Goal: Check status: Check status

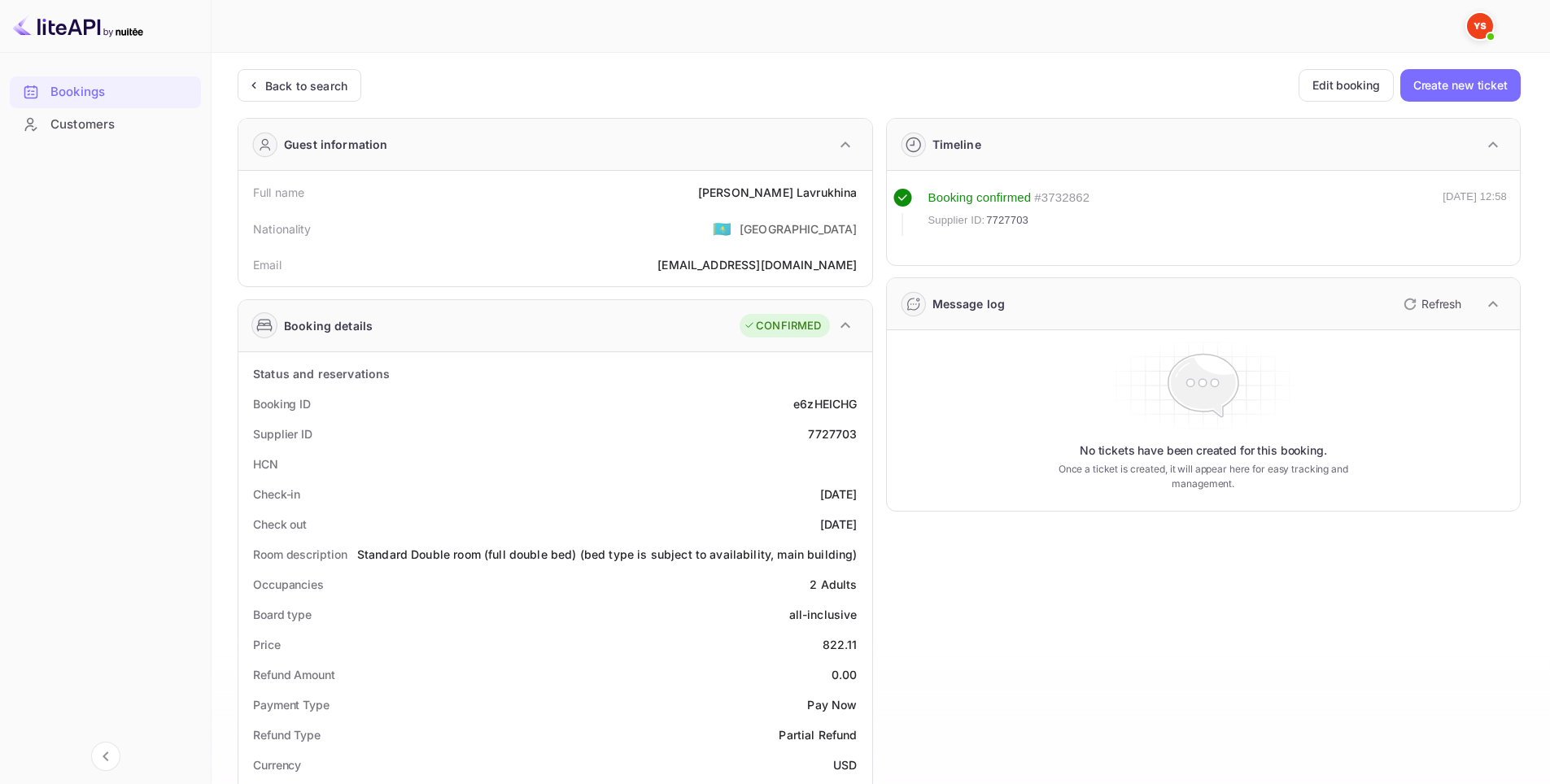
click at [327, 95] on div "Back to search" at bounding box center [300, 85] width 124 height 32
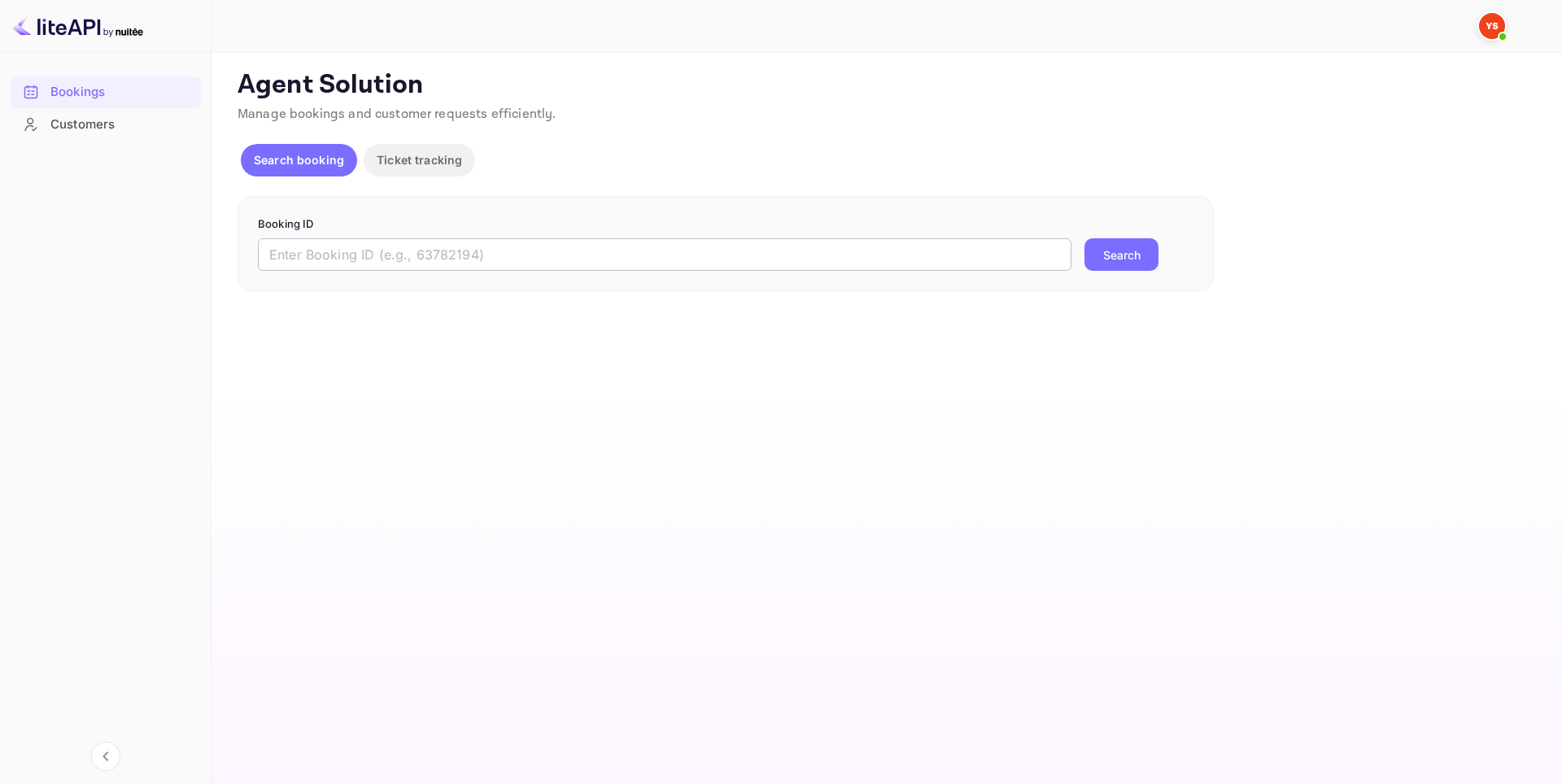
click at [702, 253] on input "text" at bounding box center [664, 254] width 814 height 32
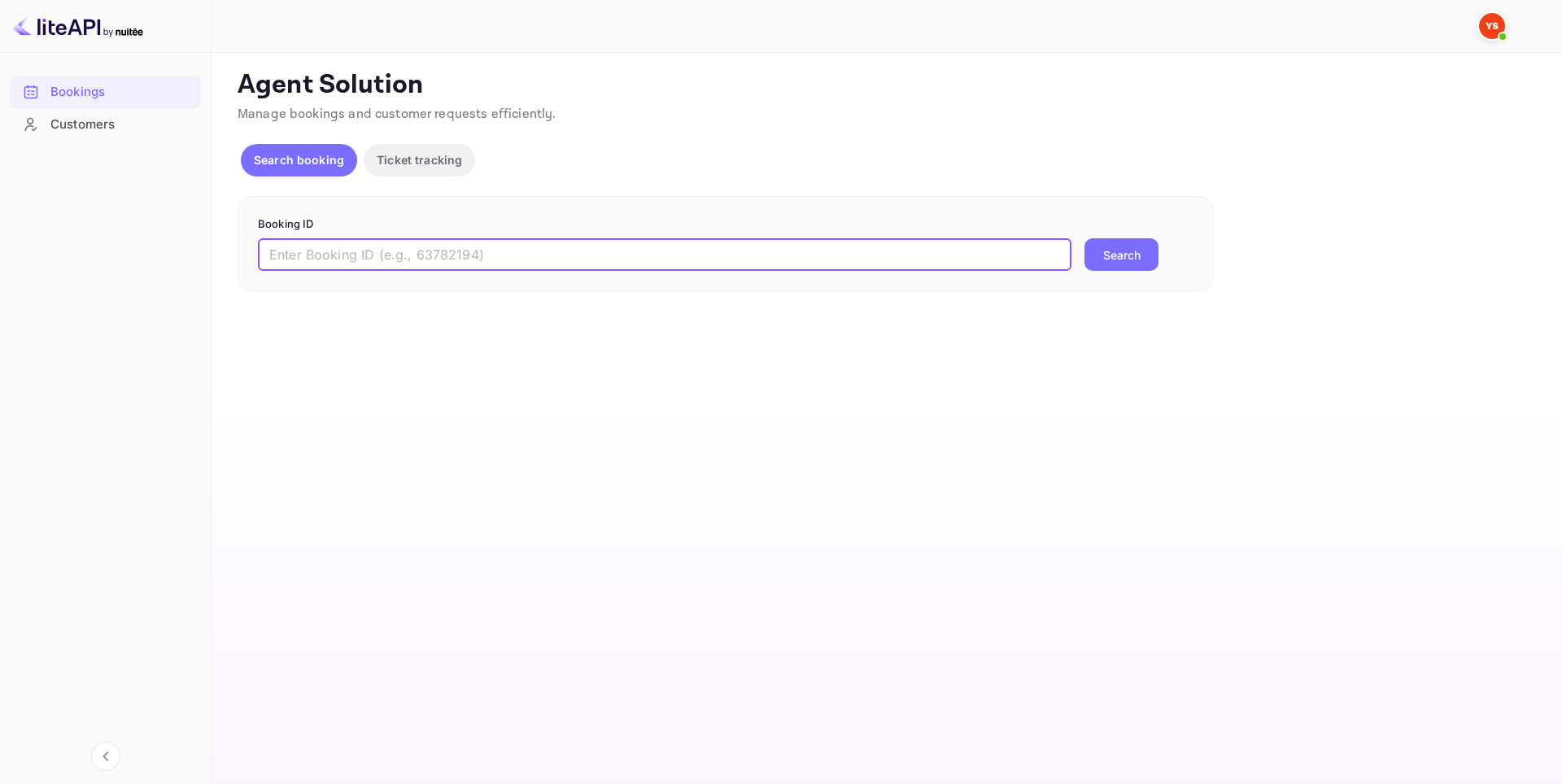
paste input "8918649"
type input "8918649"
click at [1096, 260] on button "Search" at bounding box center [1121, 254] width 74 height 32
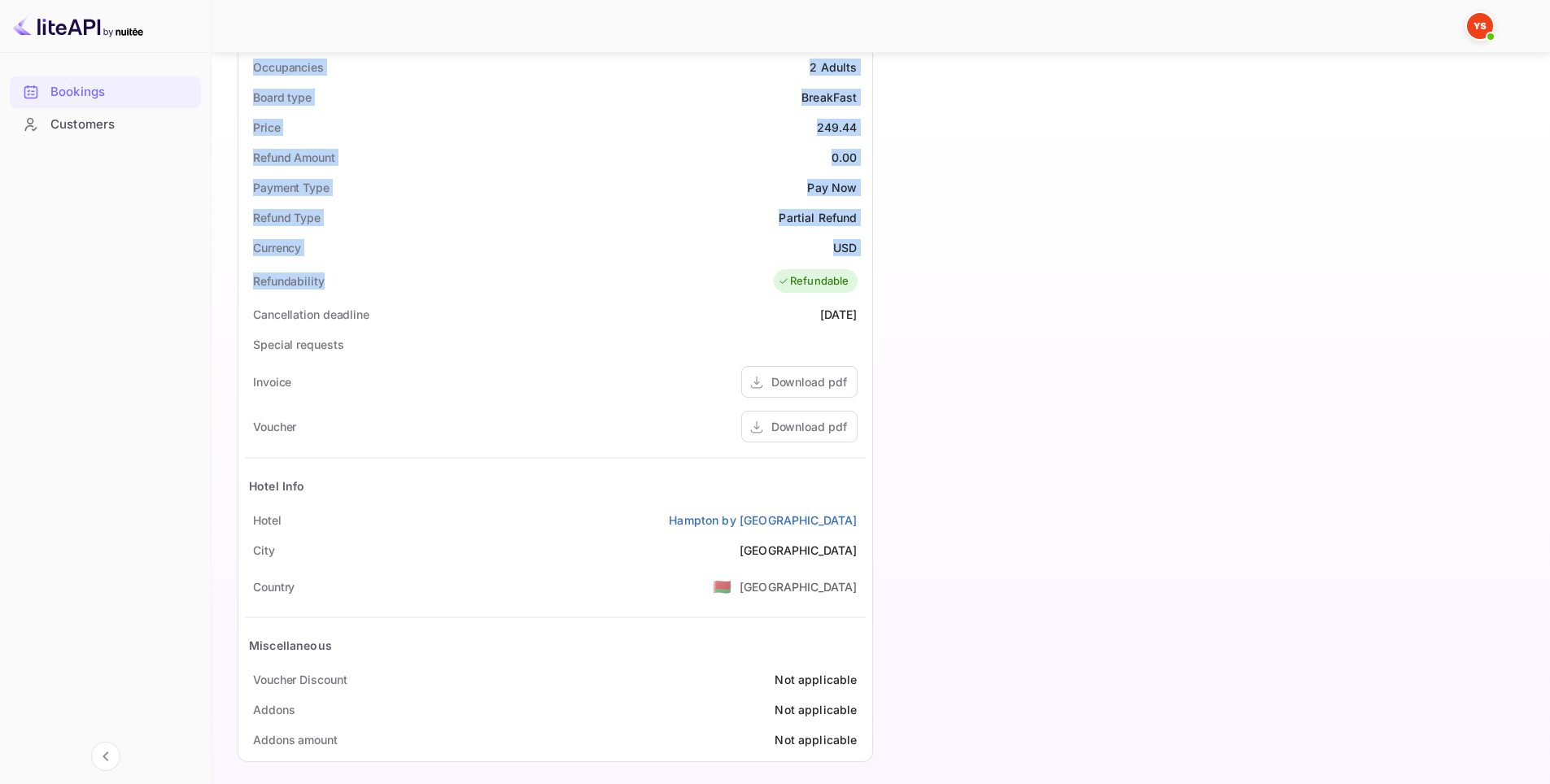
scroll to position [544, 0]
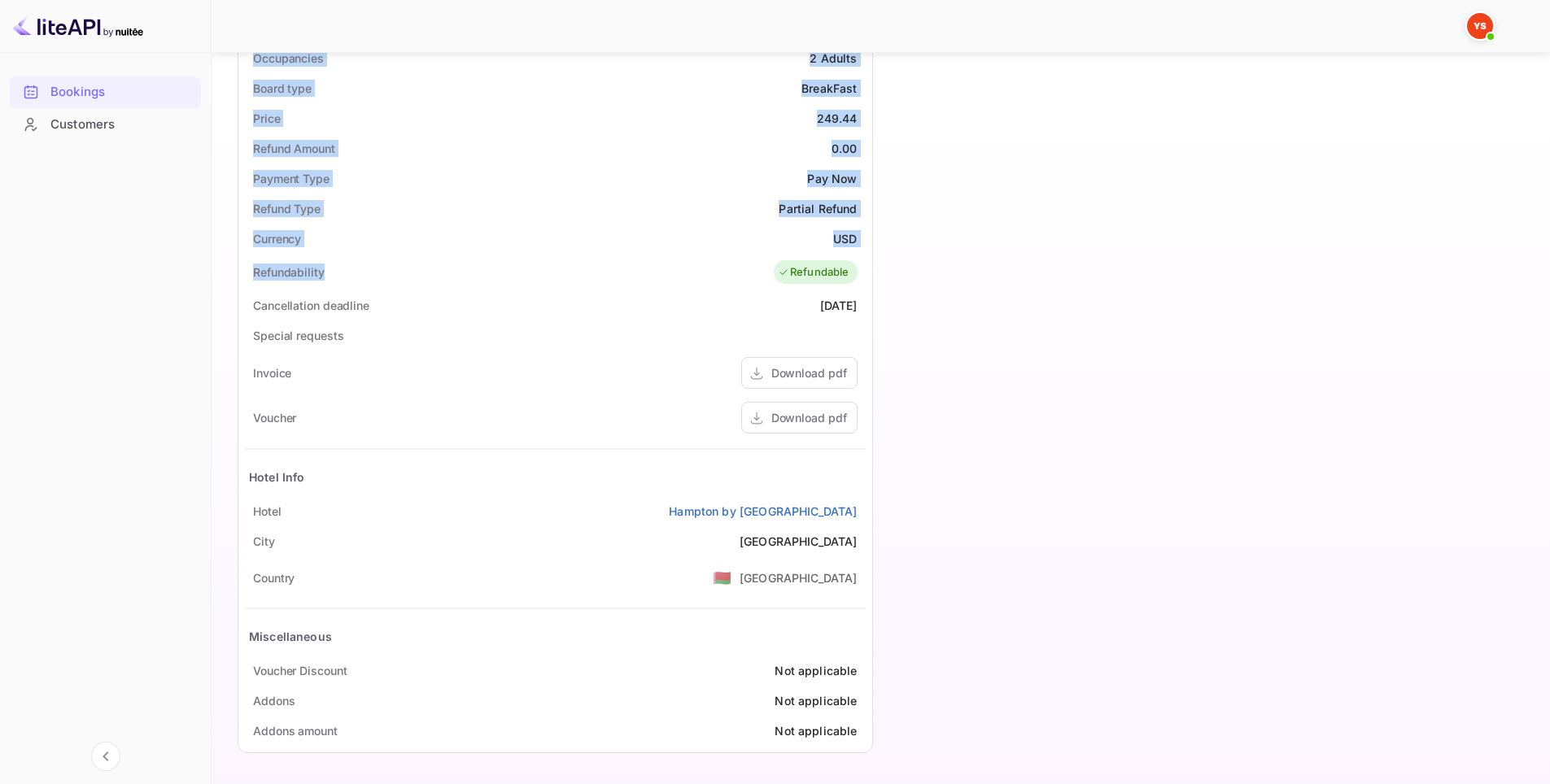
drag, startPoint x: 244, startPoint y: 184, endPoint x: 869, endPoint y: 517, distance: 708.2
click at [869, 517] on div "Guest information Full name SERGEY GLYBOVSKIY Nationality 🇰🇿 Kazakhstan Email g…" at bounding box center [548, 163] width 649 height 1203
copy div "Full name SERGEY GLYBOVSKIY Nationality 🇰🇿 Kazakhstan Email gladius13@mail.ru B…"
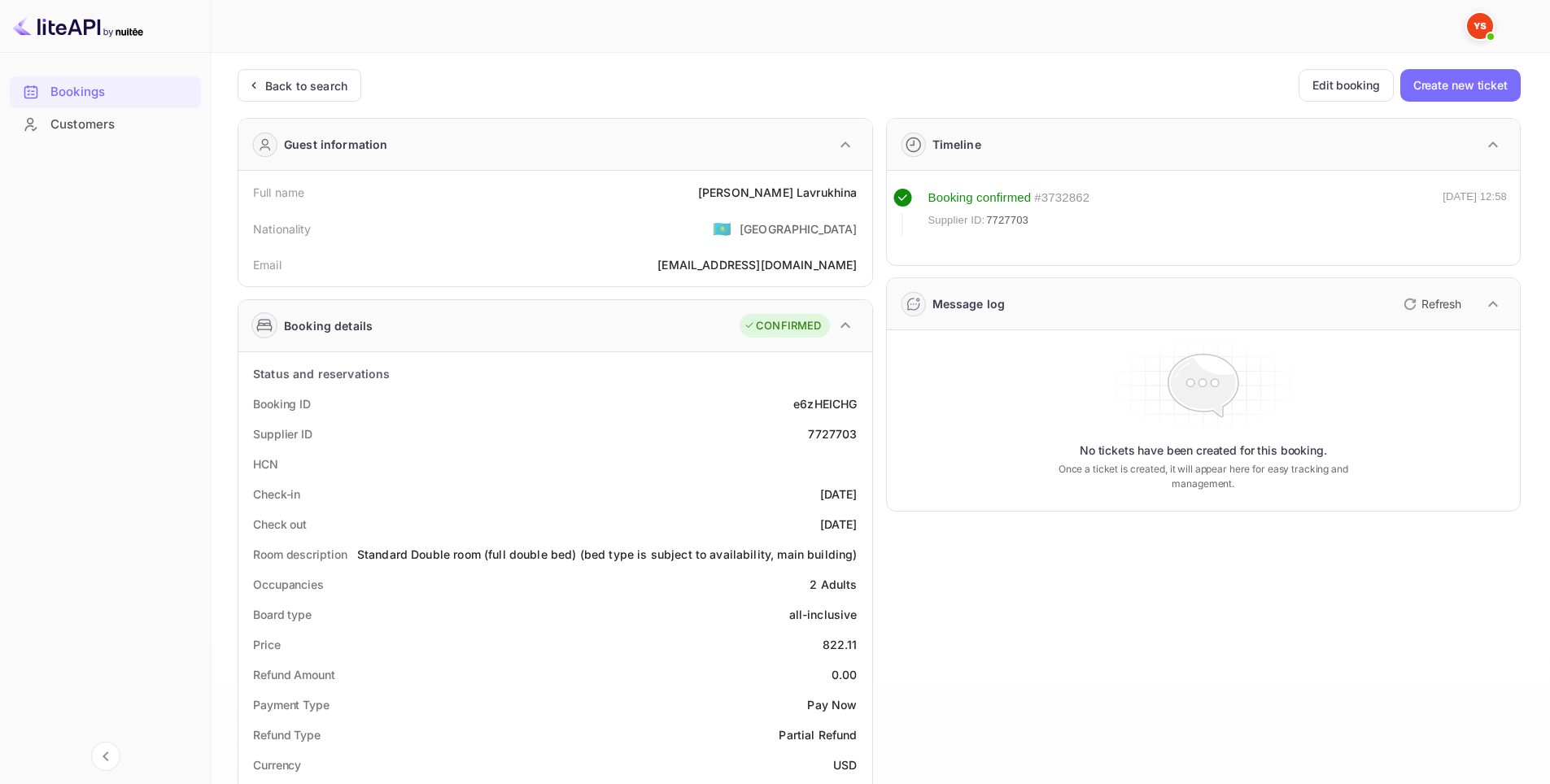
drag, startPoint x: 321, startPoint y: 84, endPoint x: 498, endPoint y: 8, distance: 192.6
click at [322, 84] on div "Back to search" at bounding box center [307, 86] width 82 height 17
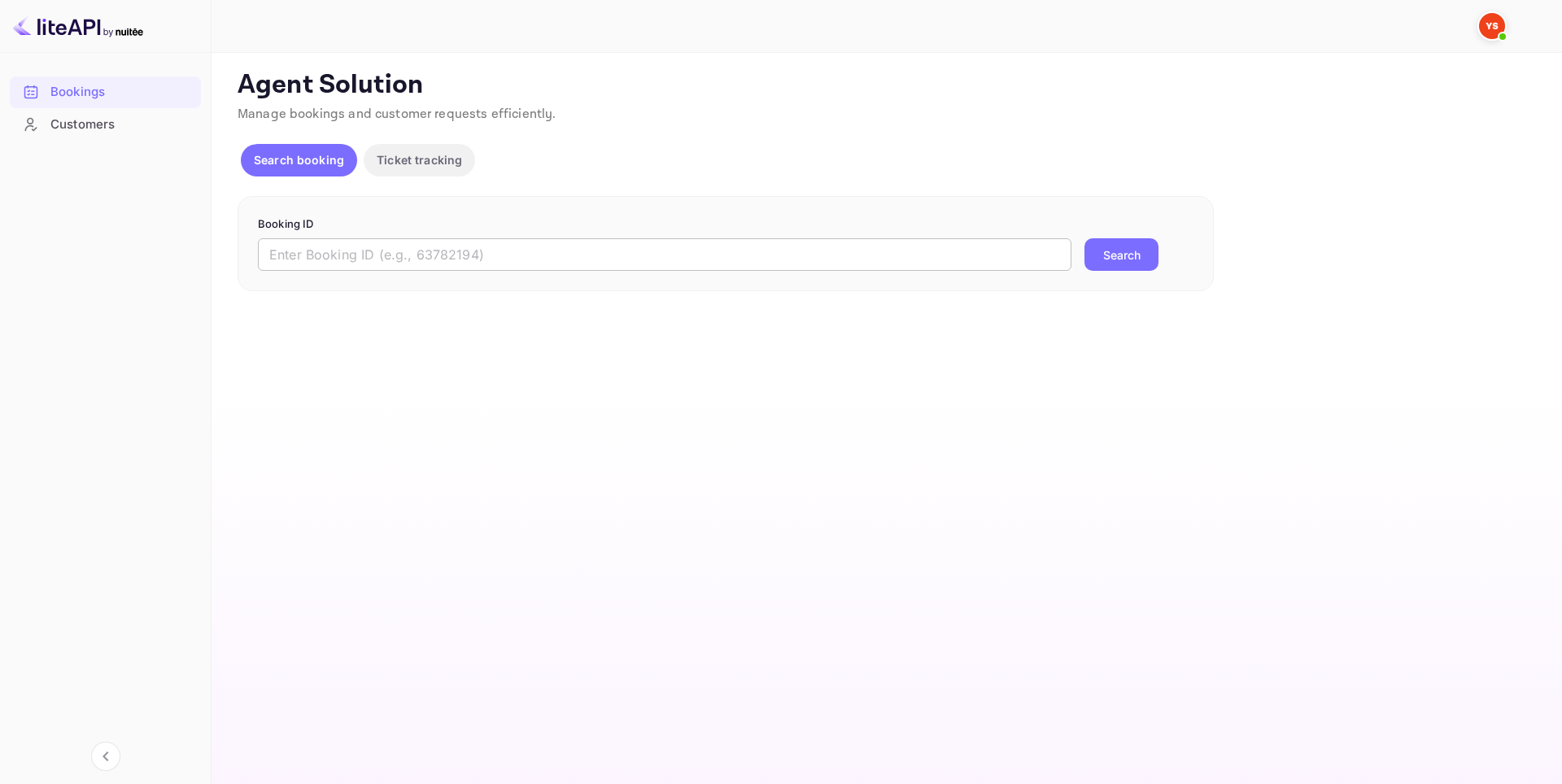
click at [409, 258] on input "text" at bounding box center [664, 254] width 814 height 32
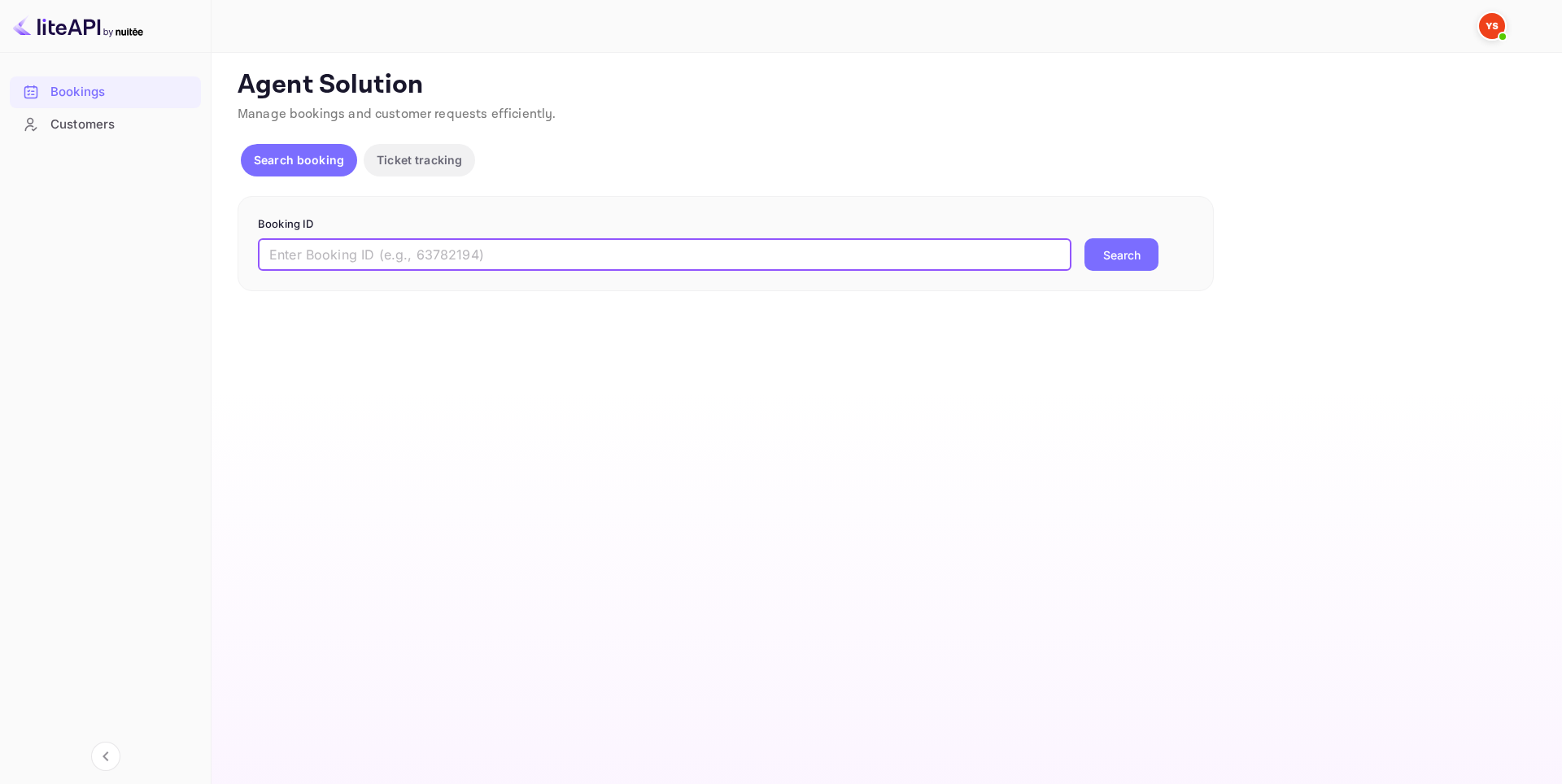
paste input "9386969"
type input "9386969"
click at [1128, 260] on button "Search" at bounding box center [1121, 254] width 74 height 32
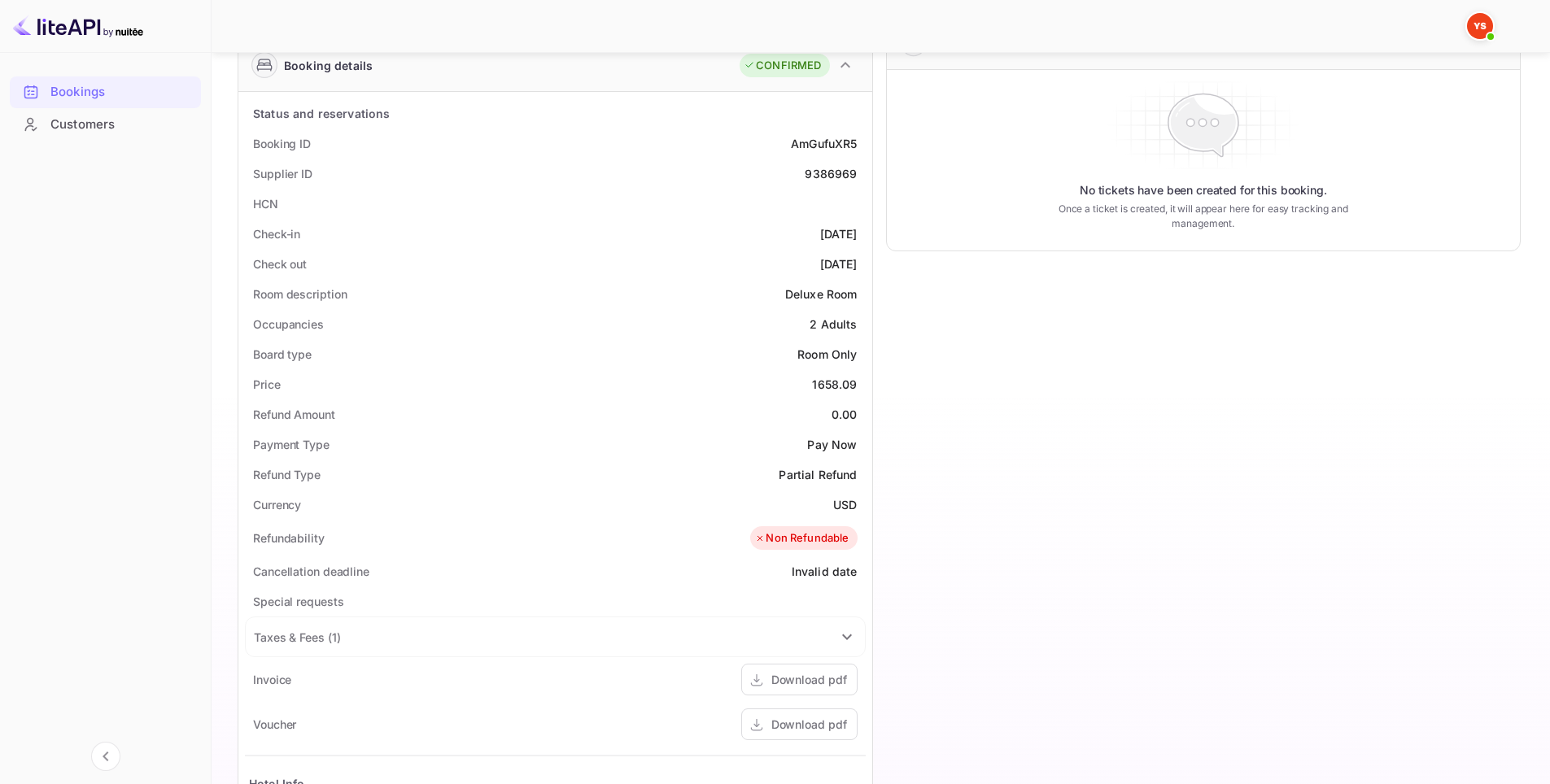
scroll to position [197, 0]
